Goal: Check status: Check status

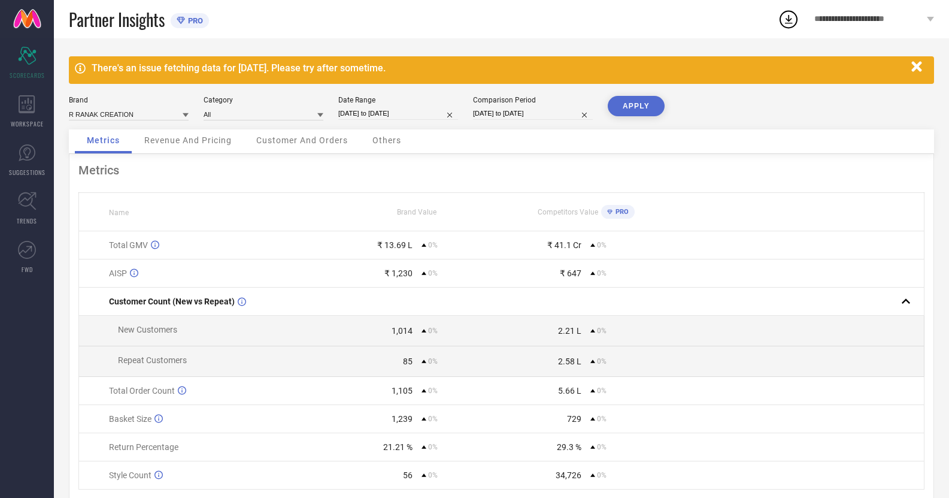
select select "6"
select select "2025"
select select "7"
select select "2025"
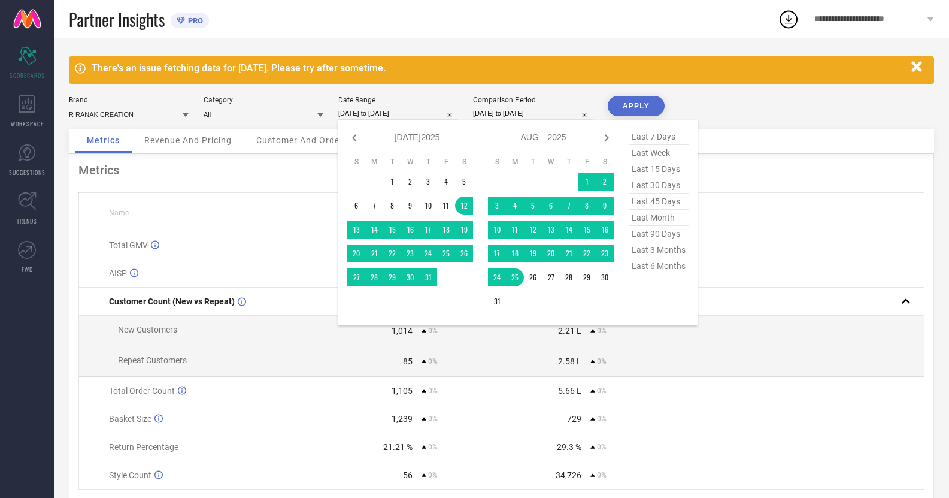
click at [371, 114] on input "[DATE] to [DATE]" at bounding box center [398, 113] width 120 height 13
click at [648, 202] on span "last 45 days" at bounding box center [659, 201] width 60 height 16
type input "[DATE] to [DATE]"
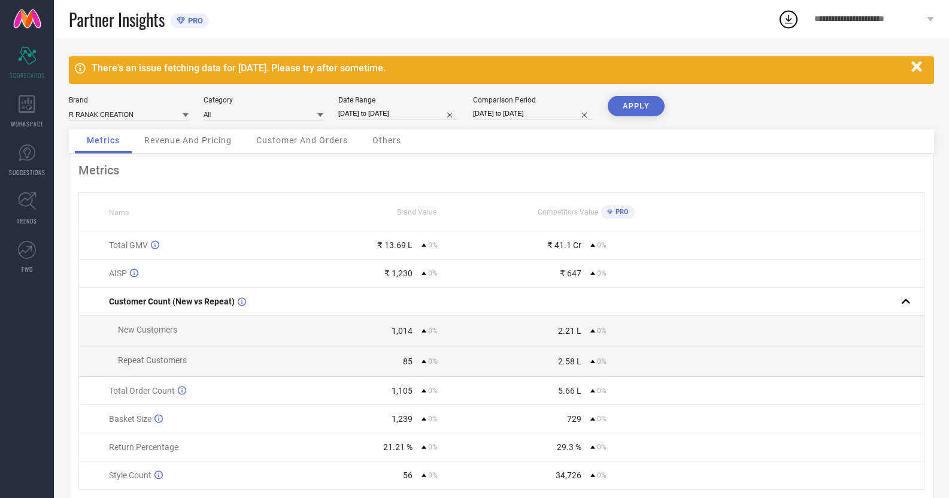
select select "6"
select select "2025"
select select "7"
select select "2025"
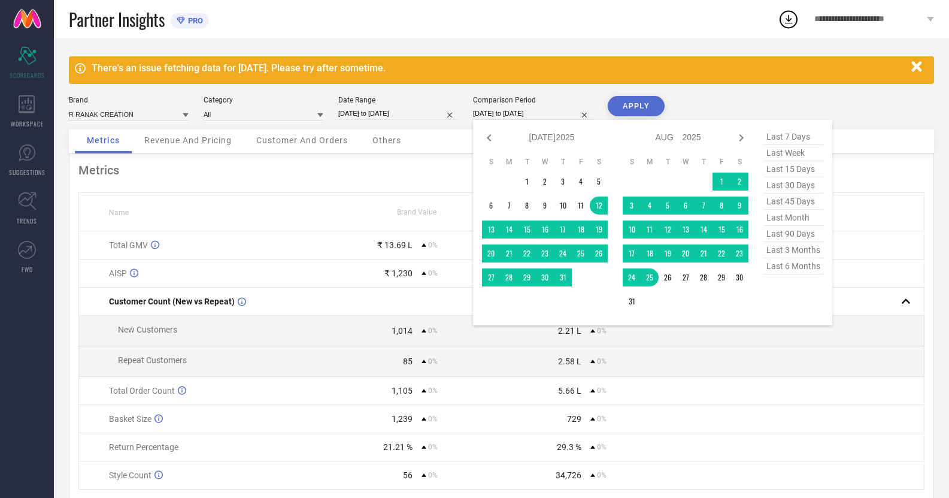
click at [539, 110] on input "[DATE] to [DATE]" at bounding box center [533, 113] width 120 height 13
click at [780, 209] on span "last 45 days" at bounding box center [794, 201] width 60 height 16
type input "[DATE] to [DATE]"
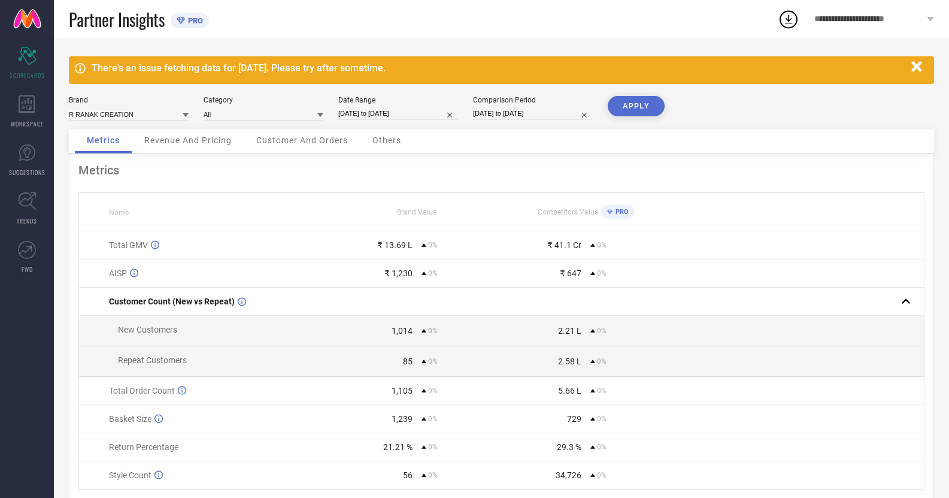
click at [638, 107] on button "APPLY" at bounding box center [636, 106] width 57 height 20
